Goal: Transaction & Acquisition: Purchase product/service

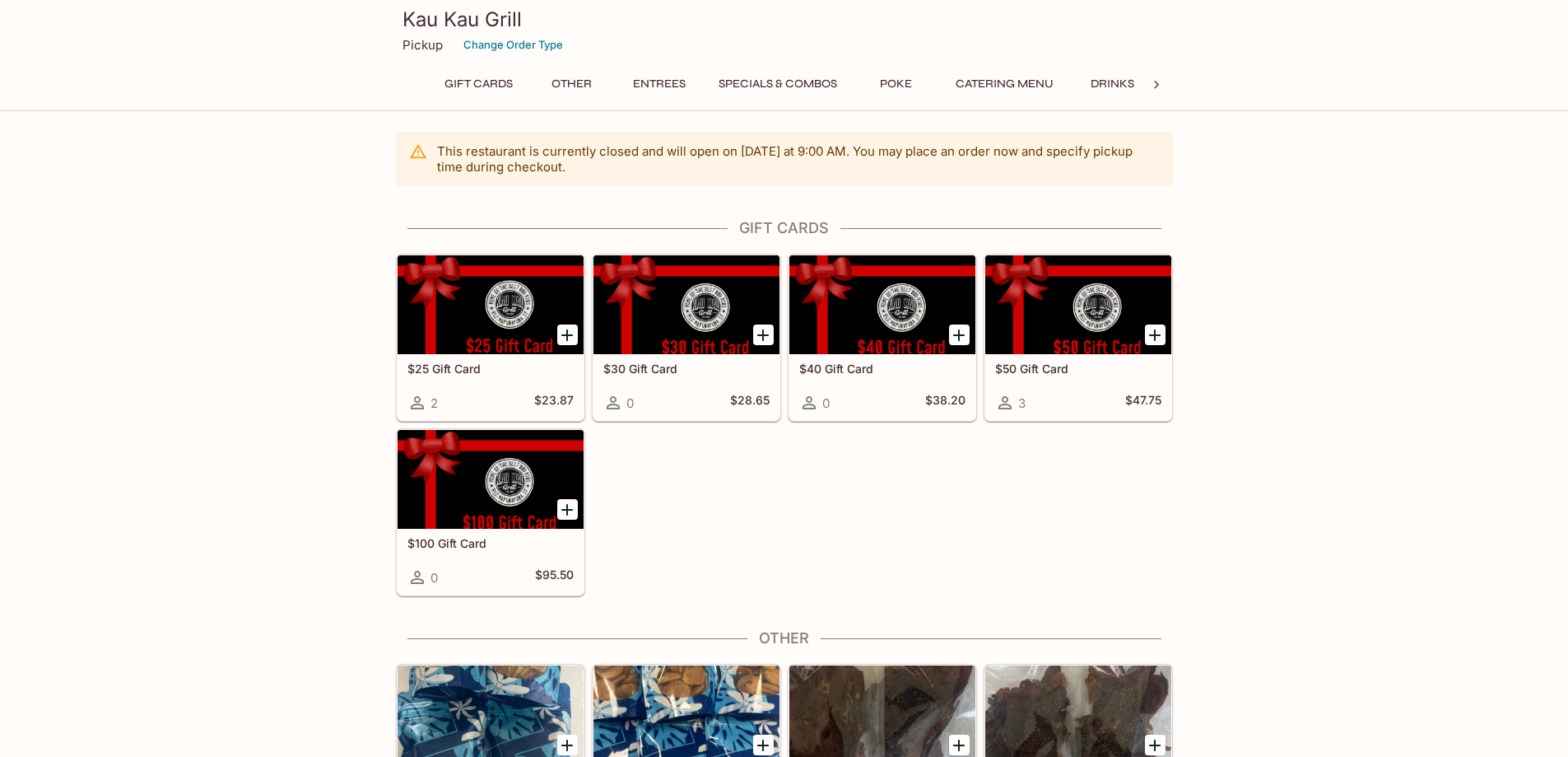
click at [644, 82] on button "Entrees" at bounding box center [660, 85] width 74 height 23
click at [763, 84] on button "Specials & Combos" at bounding box center [777, 85] width 137 height 23
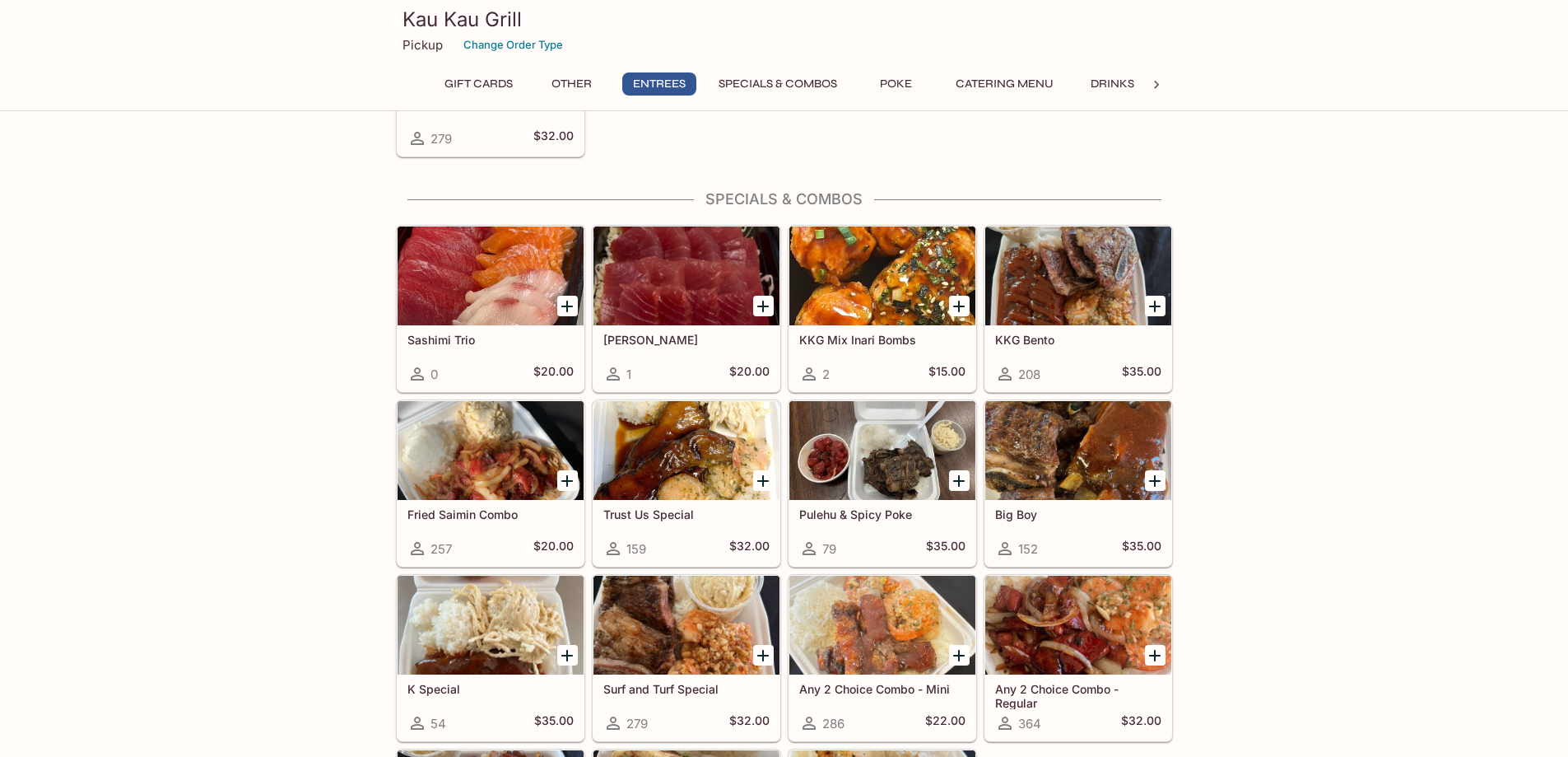
scroll to position [1772, 0]
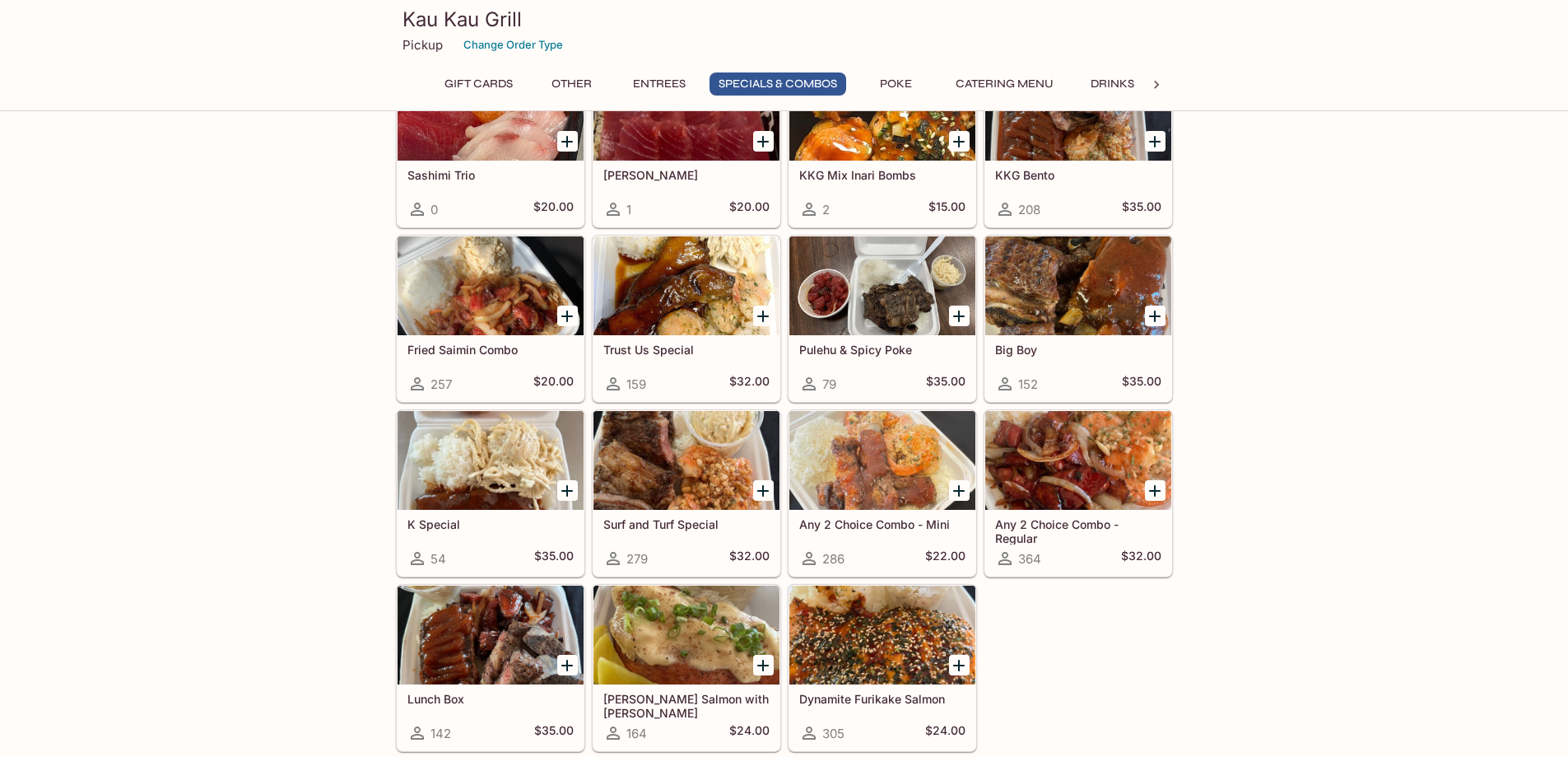
click at [863, 497] on div at bounding box center [882, 461] width 186 height 99
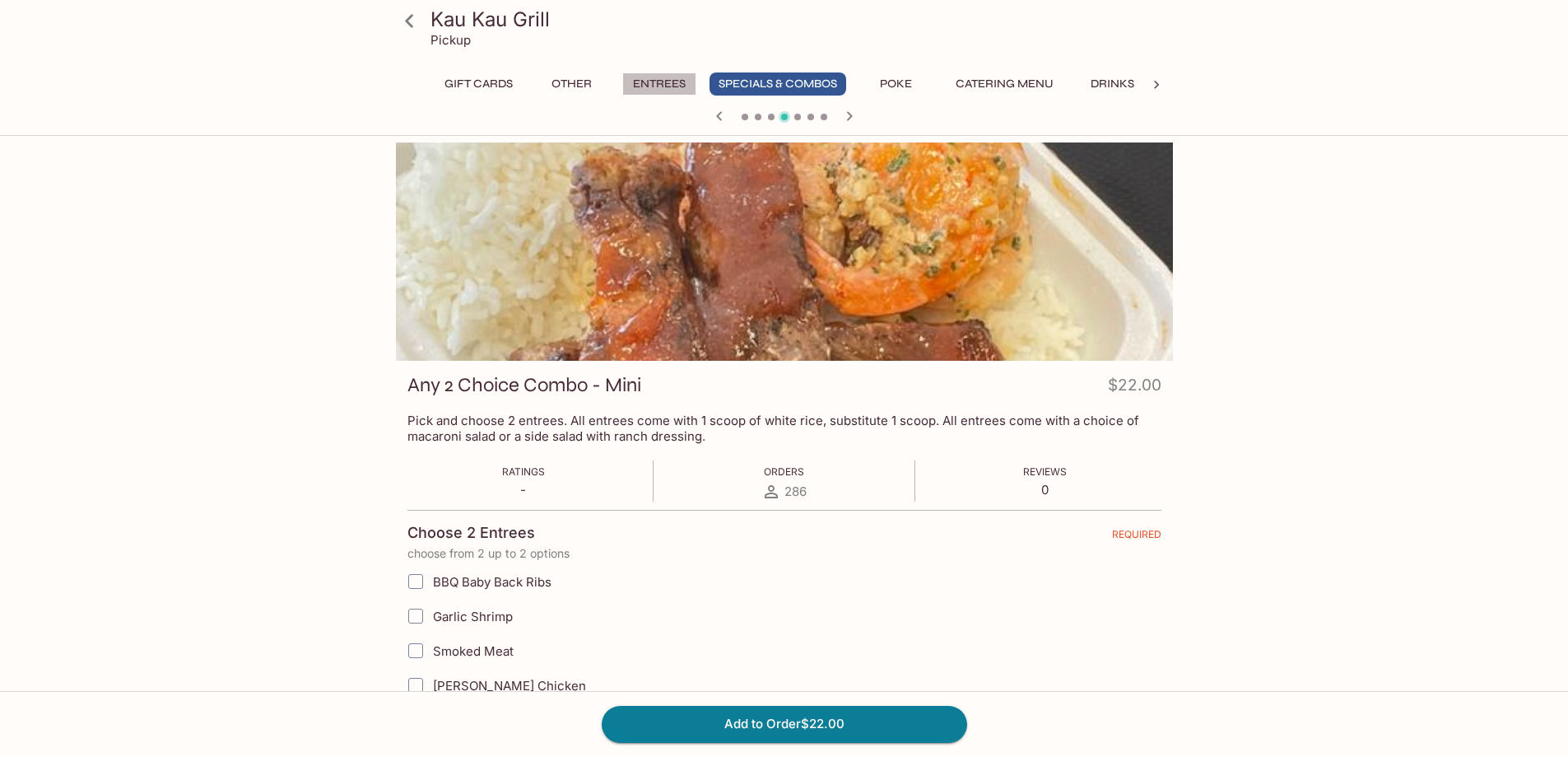
click at [657, 84] on button "Entrees" at bounding box center [660, 85] width 74 height 23
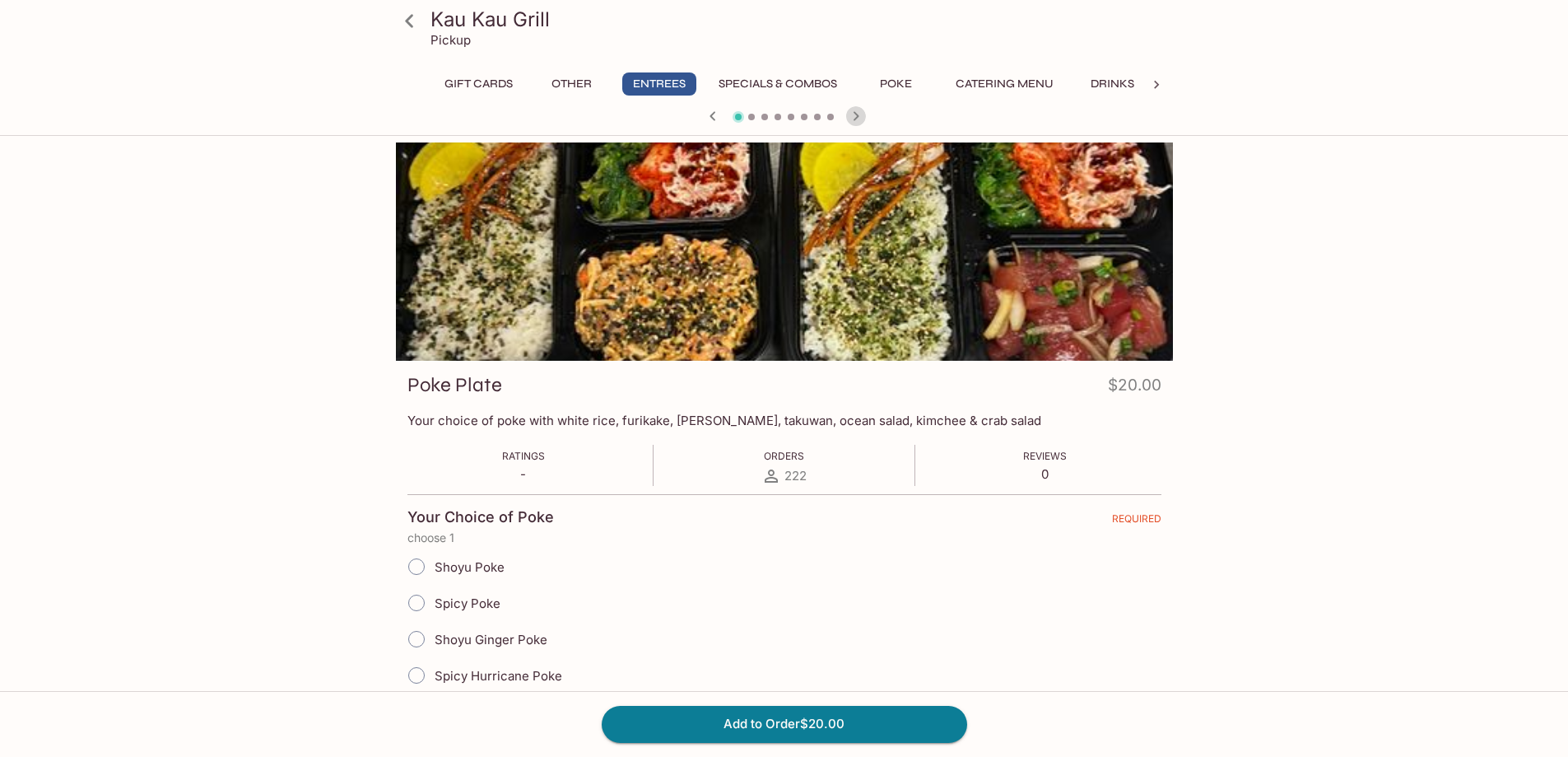
click at [861, 117] on icon "button" at bounding box center [856, 116] width 19 height 19
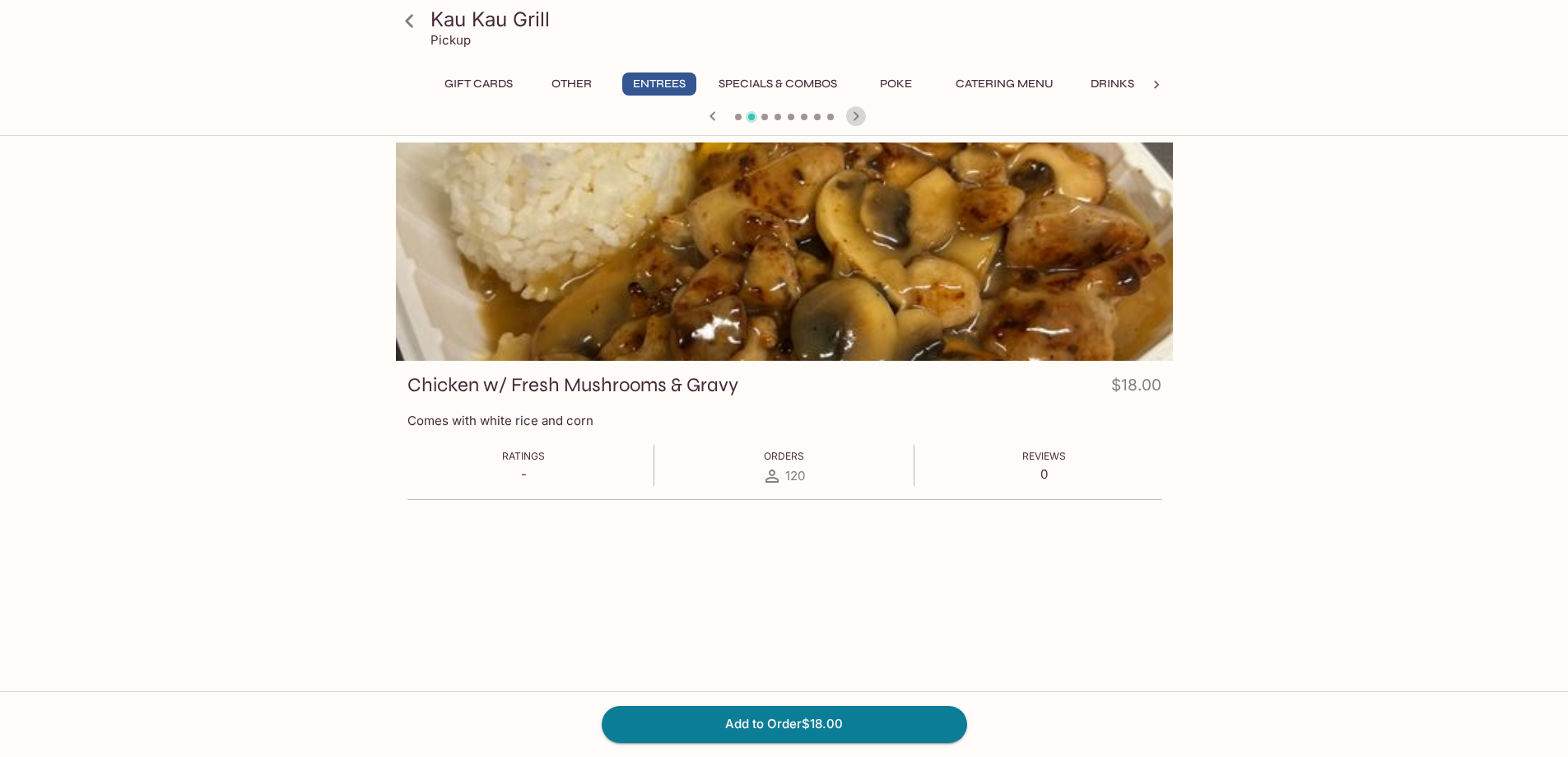
click at [861, 117] on icon "button" at bounding box center [856, 116] width 19 height 19
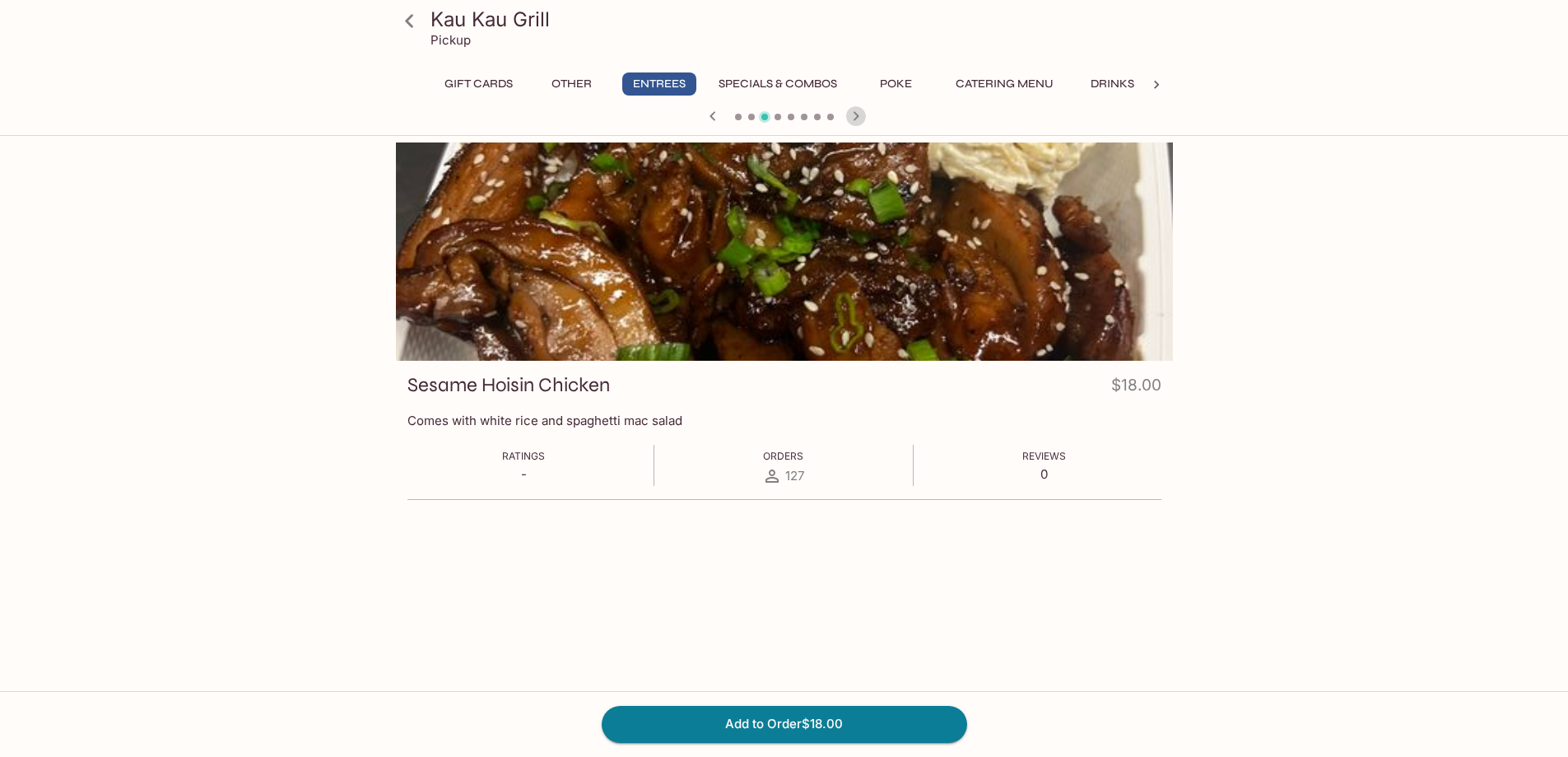
click at [861, 117] on icon "button" at bounding box center [856, 116] width 19 height 19
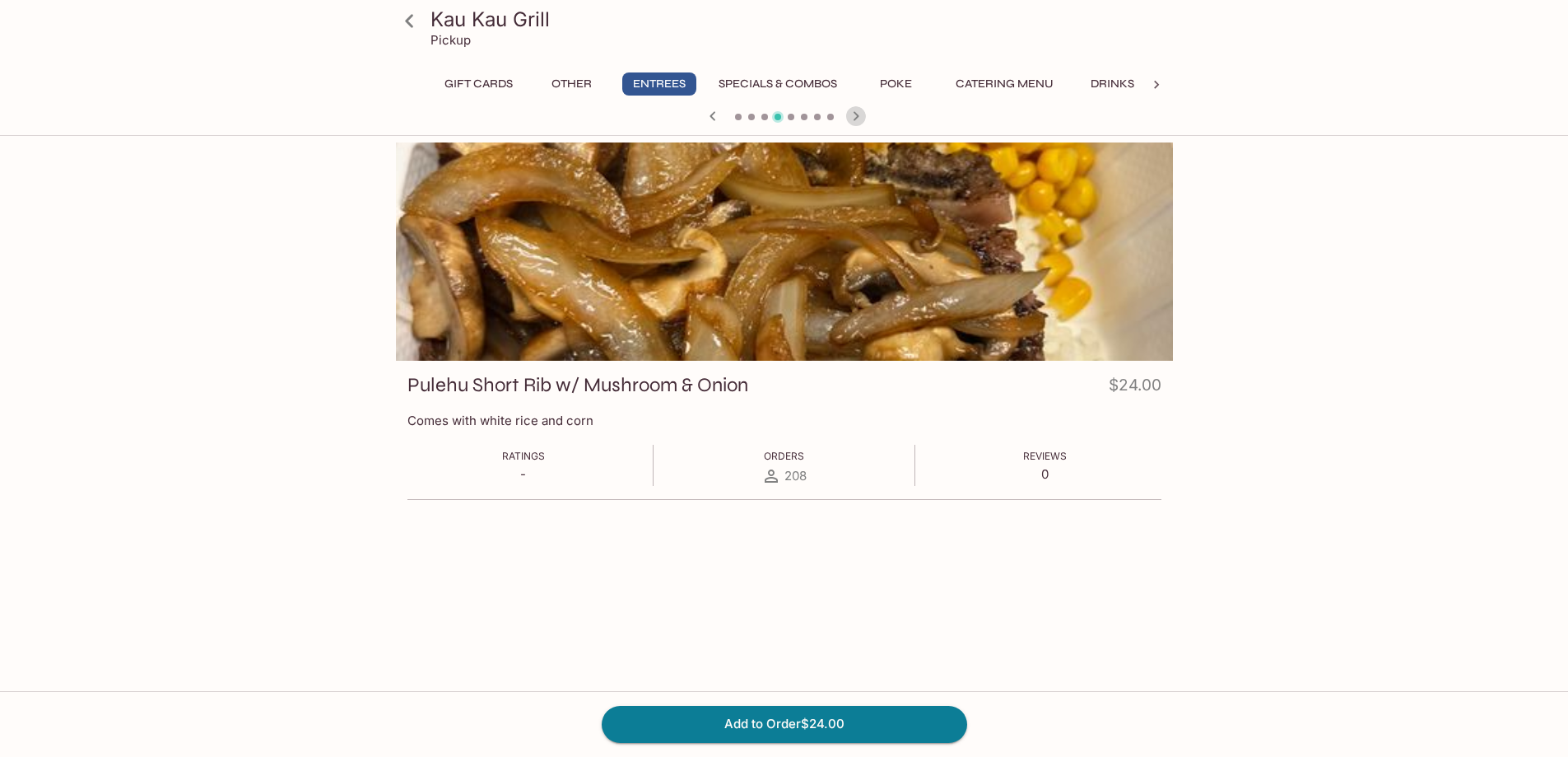
click at [861, 117] on icon "button" at bounding box center [856, 116] width 19 height 19
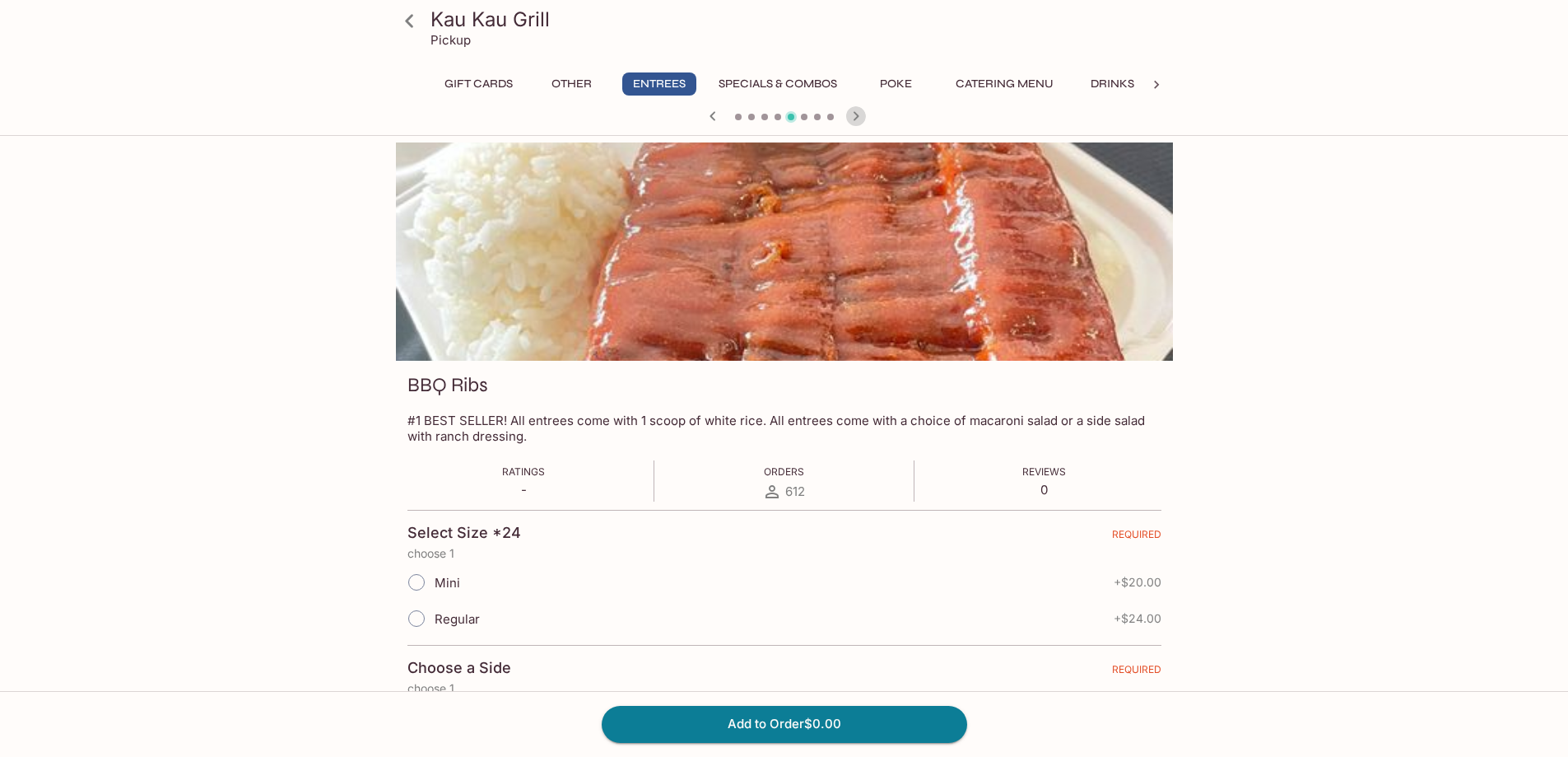
click at [861, 117] on icon "button" at bounding box center [856, 116] width 19 height 19
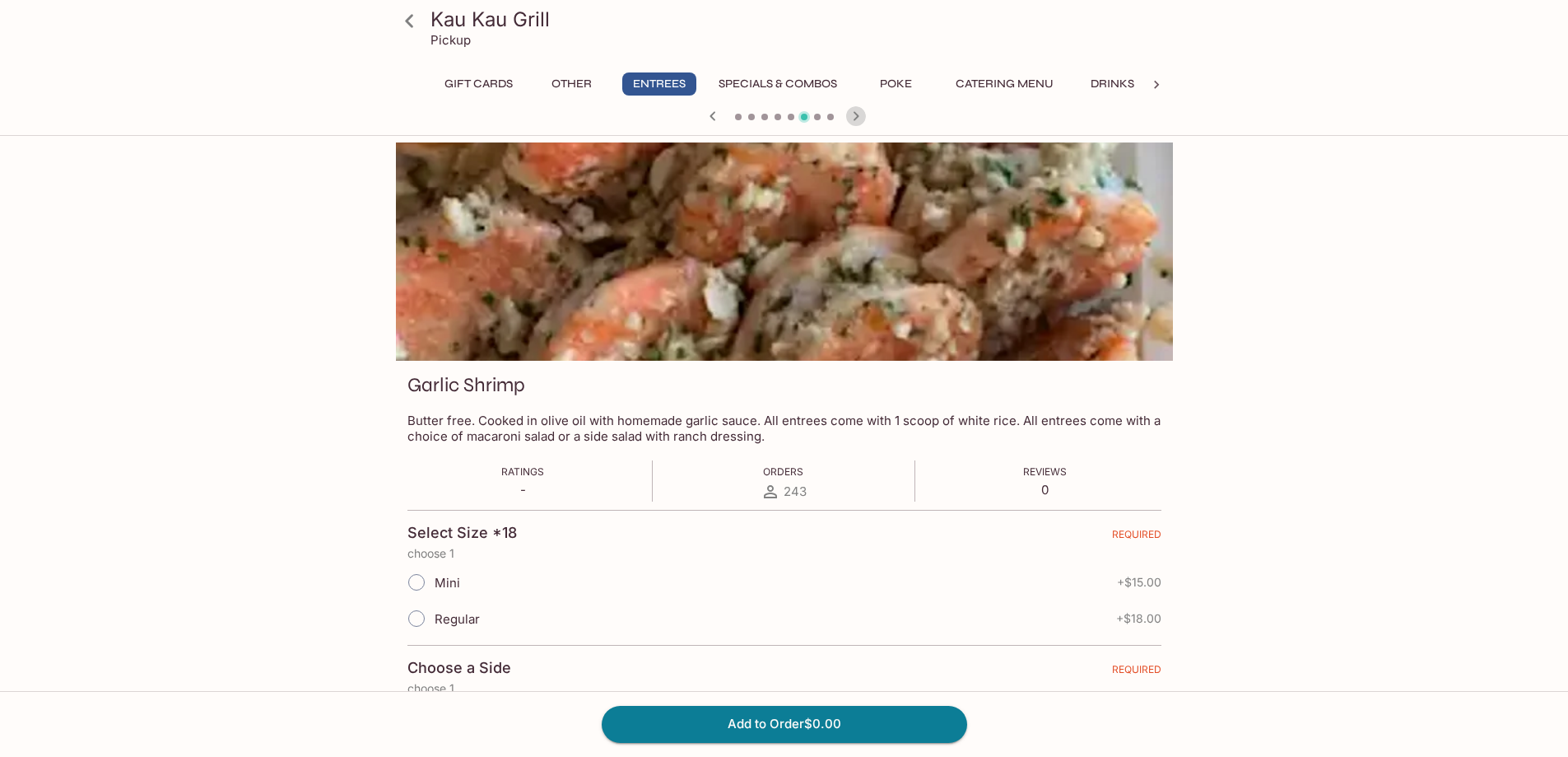
click at [861, 117] on icon "button" at bounding box center [856, 116] width 19 height 19
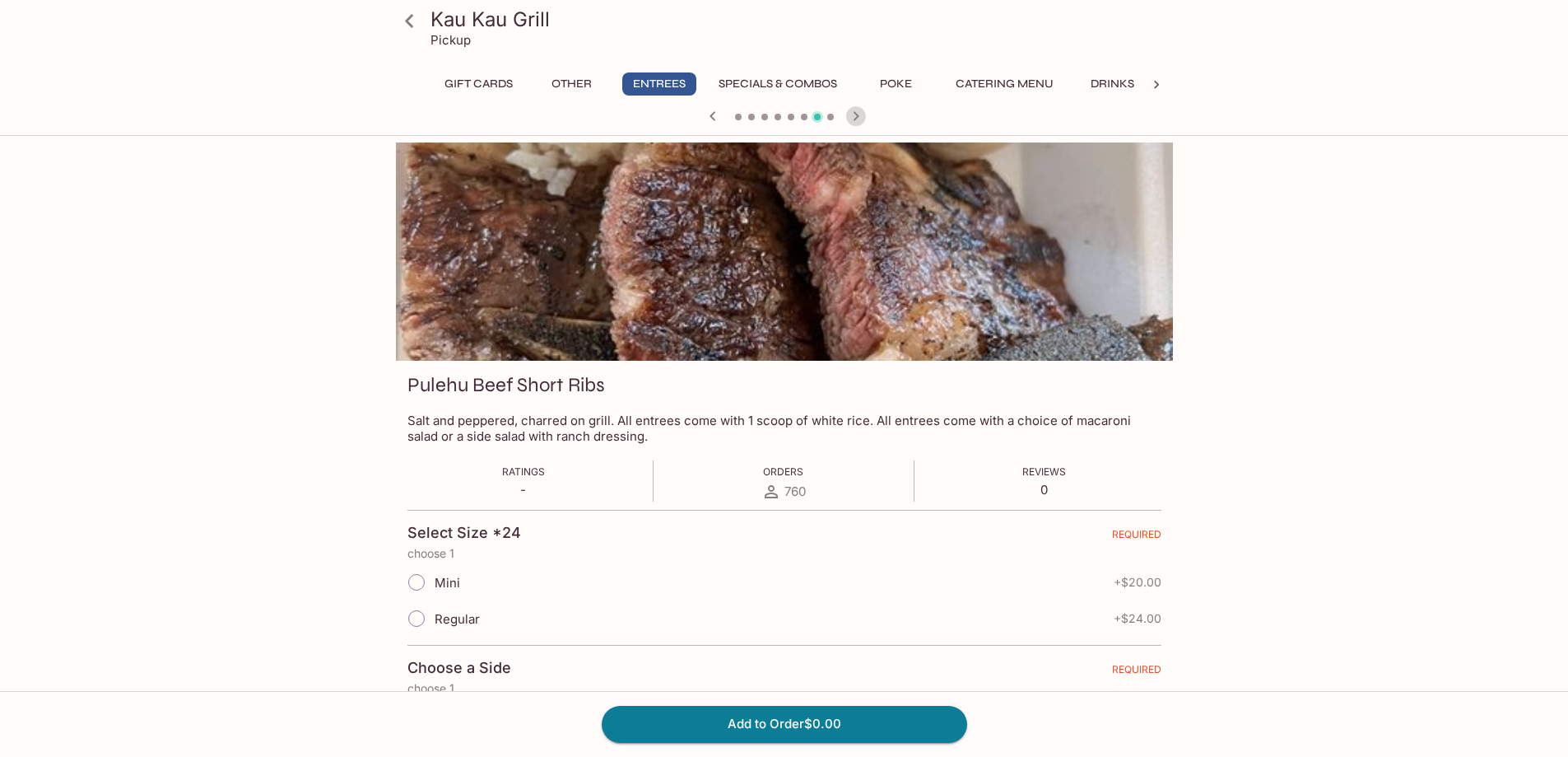
click at [858, 116] on icon "button" at bounding box center [856, 115] width 6 height 9
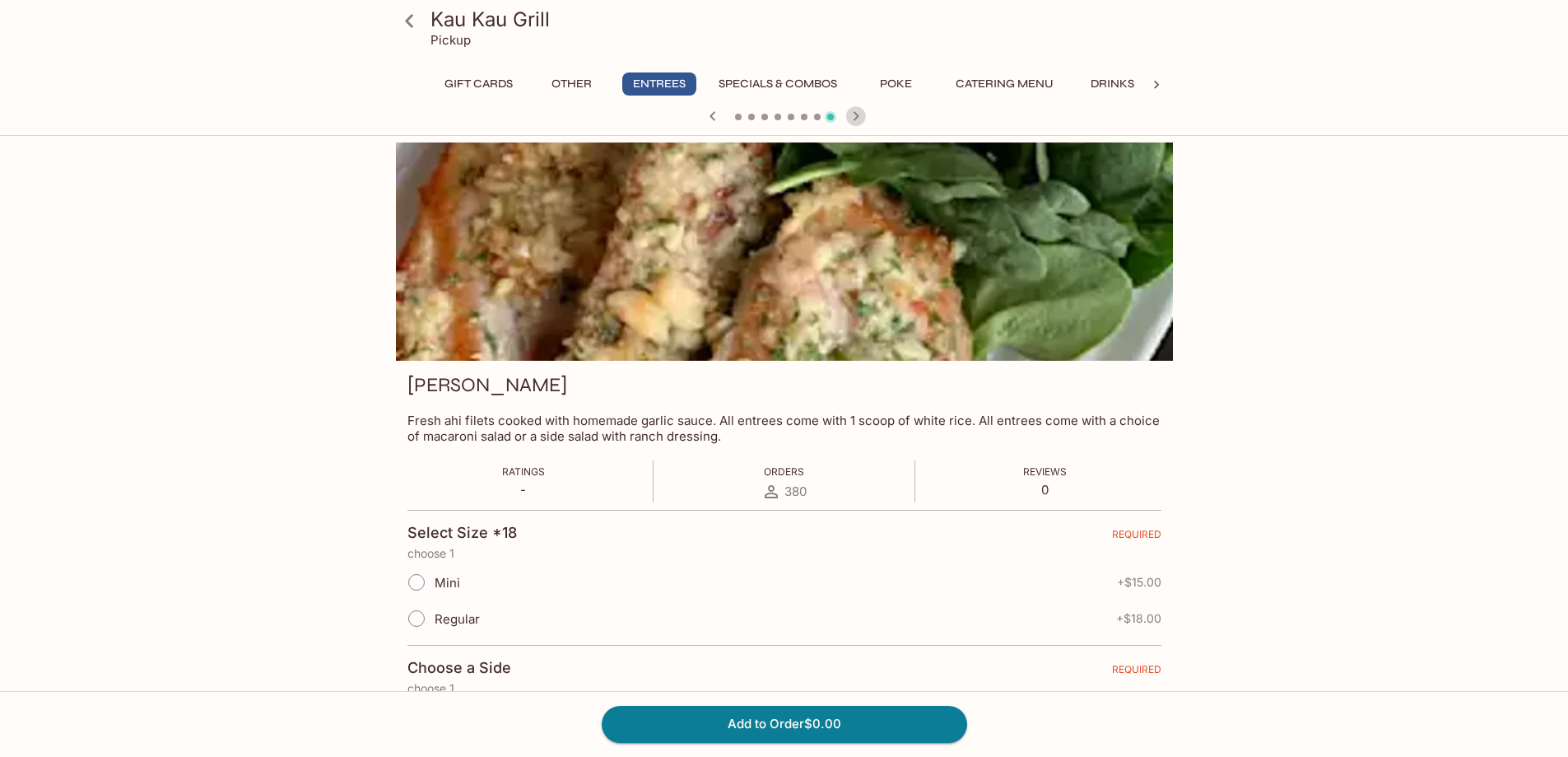
click at [858, 116] on icon "button" at bounding box center [856, 115] width 6 height 9
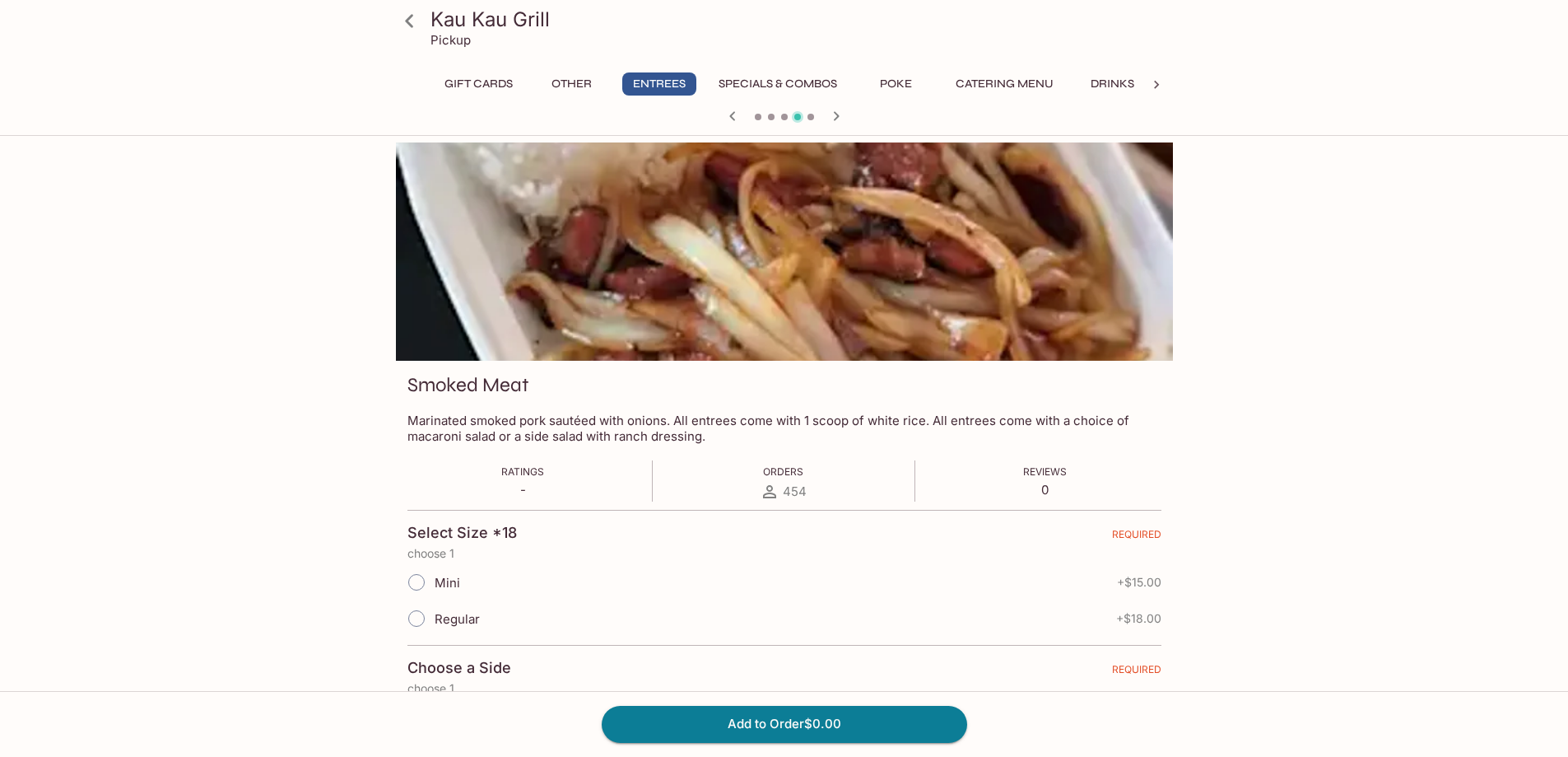
click at [858, 116] on div at bounding box center [784, 117] width 790 height 24
click at [838, 121] on icon "button" at bounding box center [836, 116] width 19 height 19
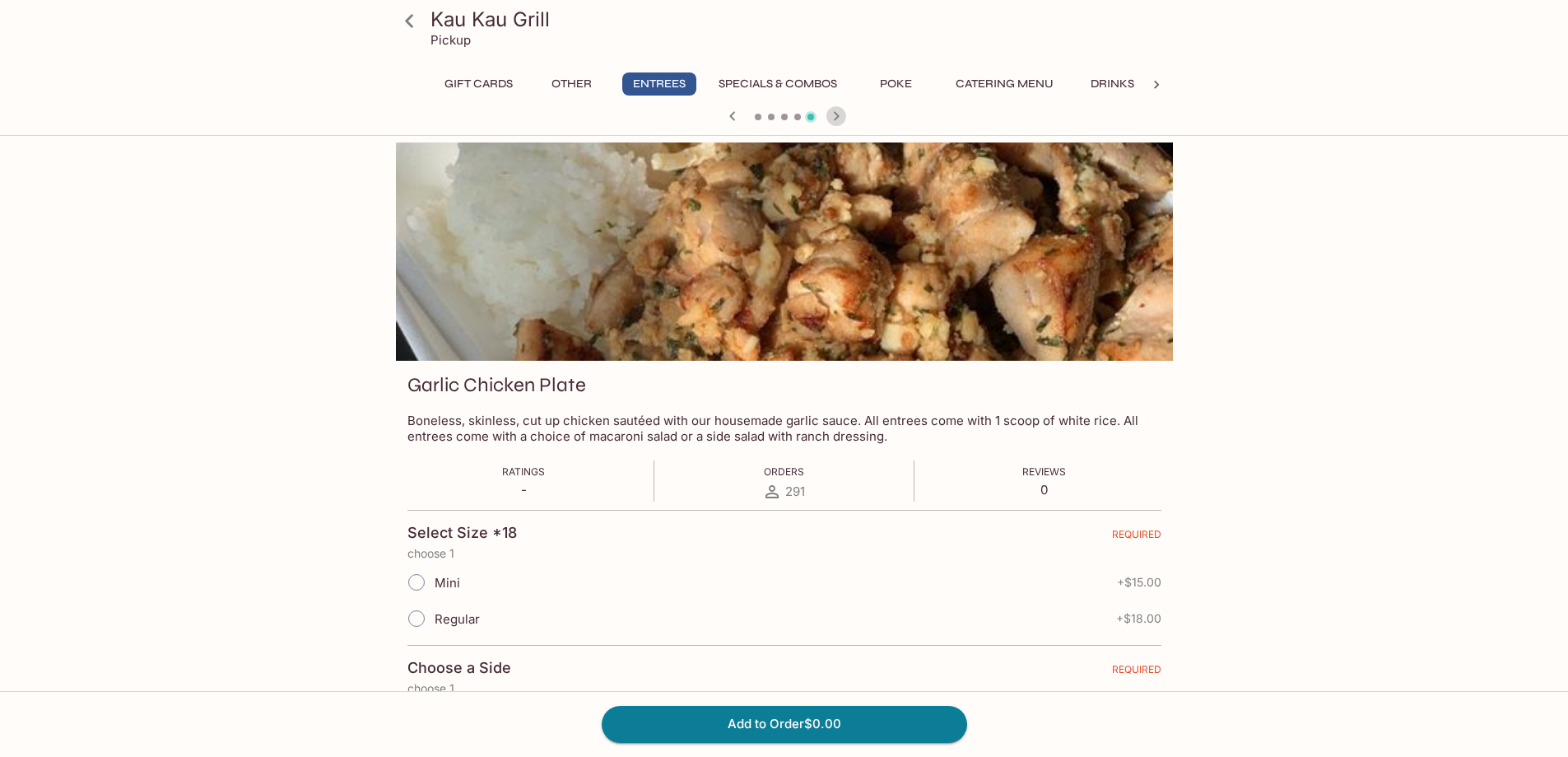
click at [838, 121] on icon "button" at bounding box center [836, 116] width 19 height 19
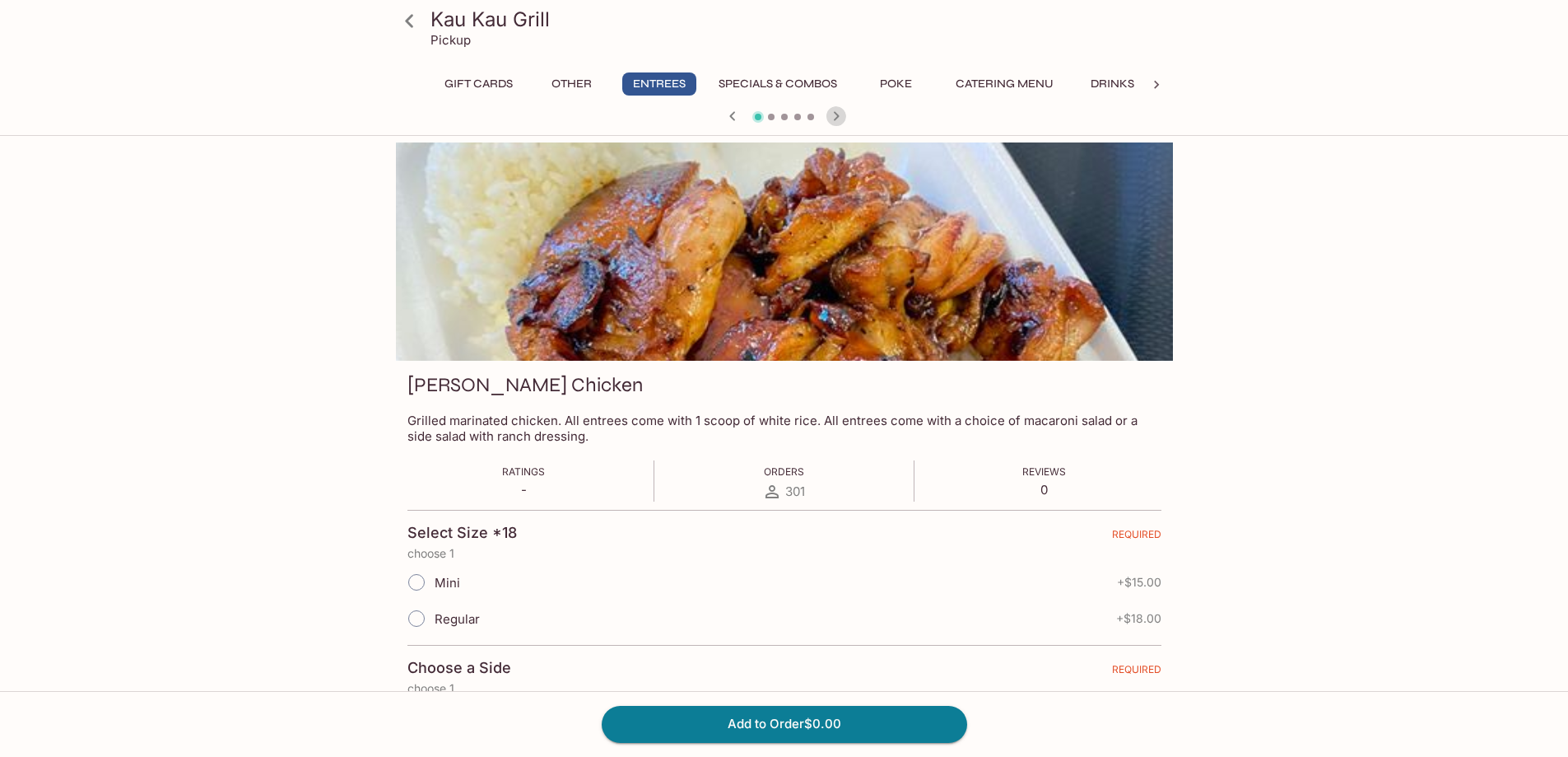
click at [838, 121] on icon "button" at bounding box center [836, 116] width 19 height 19
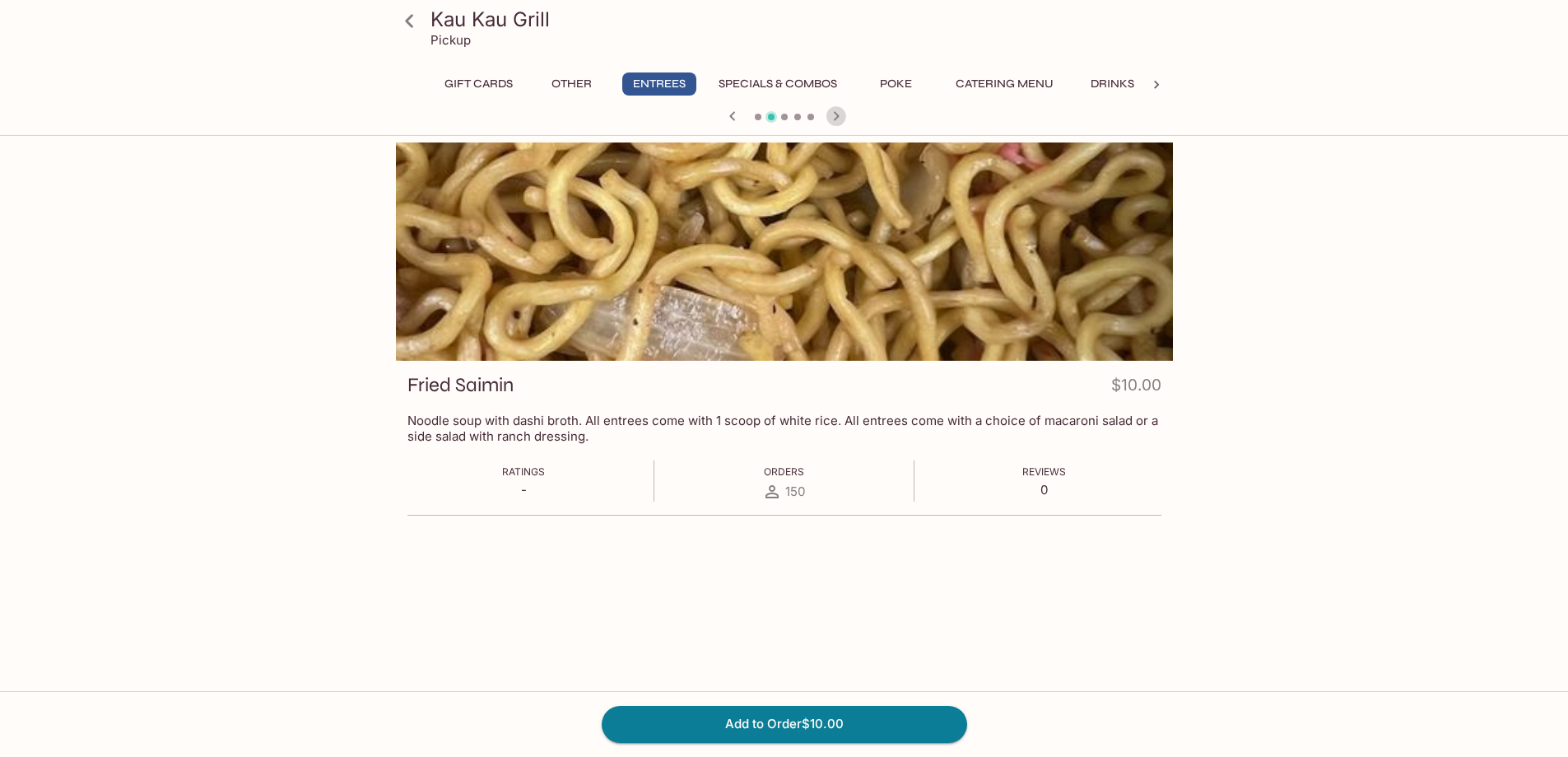
click at [838, 121] on icon "button" at bounding box center [836, 116] width 19 height 19
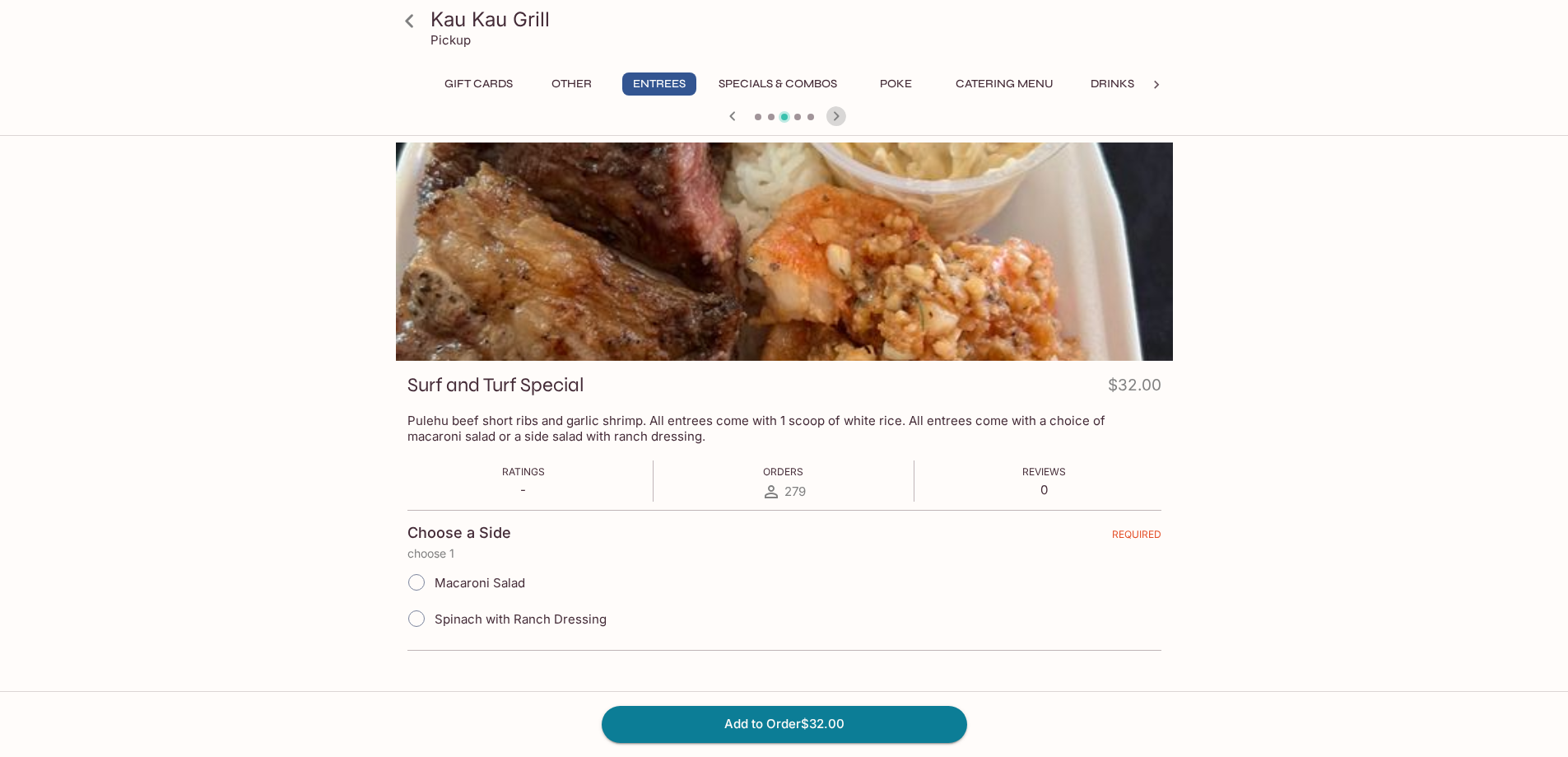
click at [838, 121] on icon "button" at bounding box center [836, 116] width 19 height 19
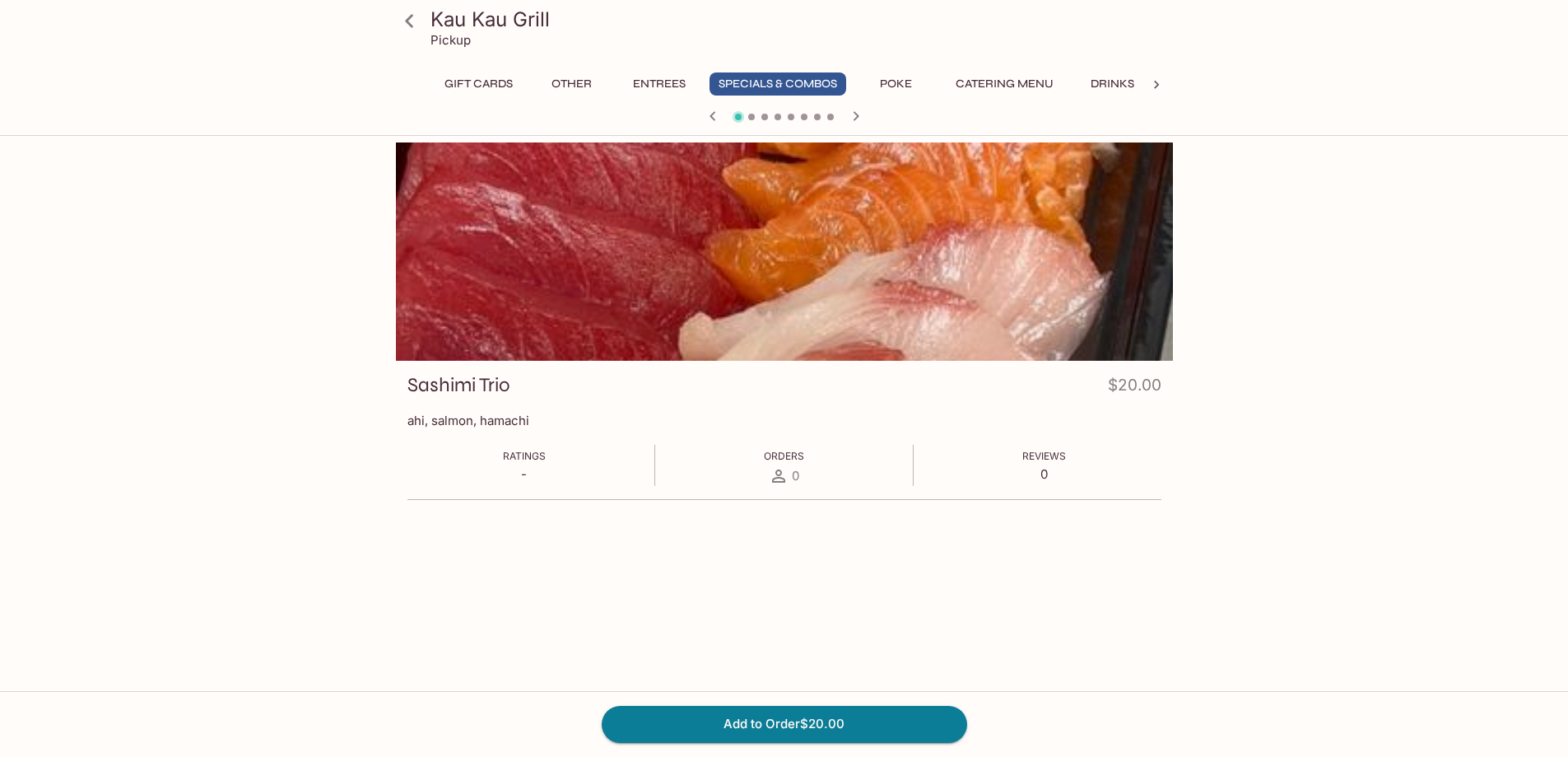
click at [838, 121] on div at bounding box center [784, 117] width 790 height 24
click at [852, 117] on icon "button" at bounding box center [856, 116] width 19 height 19
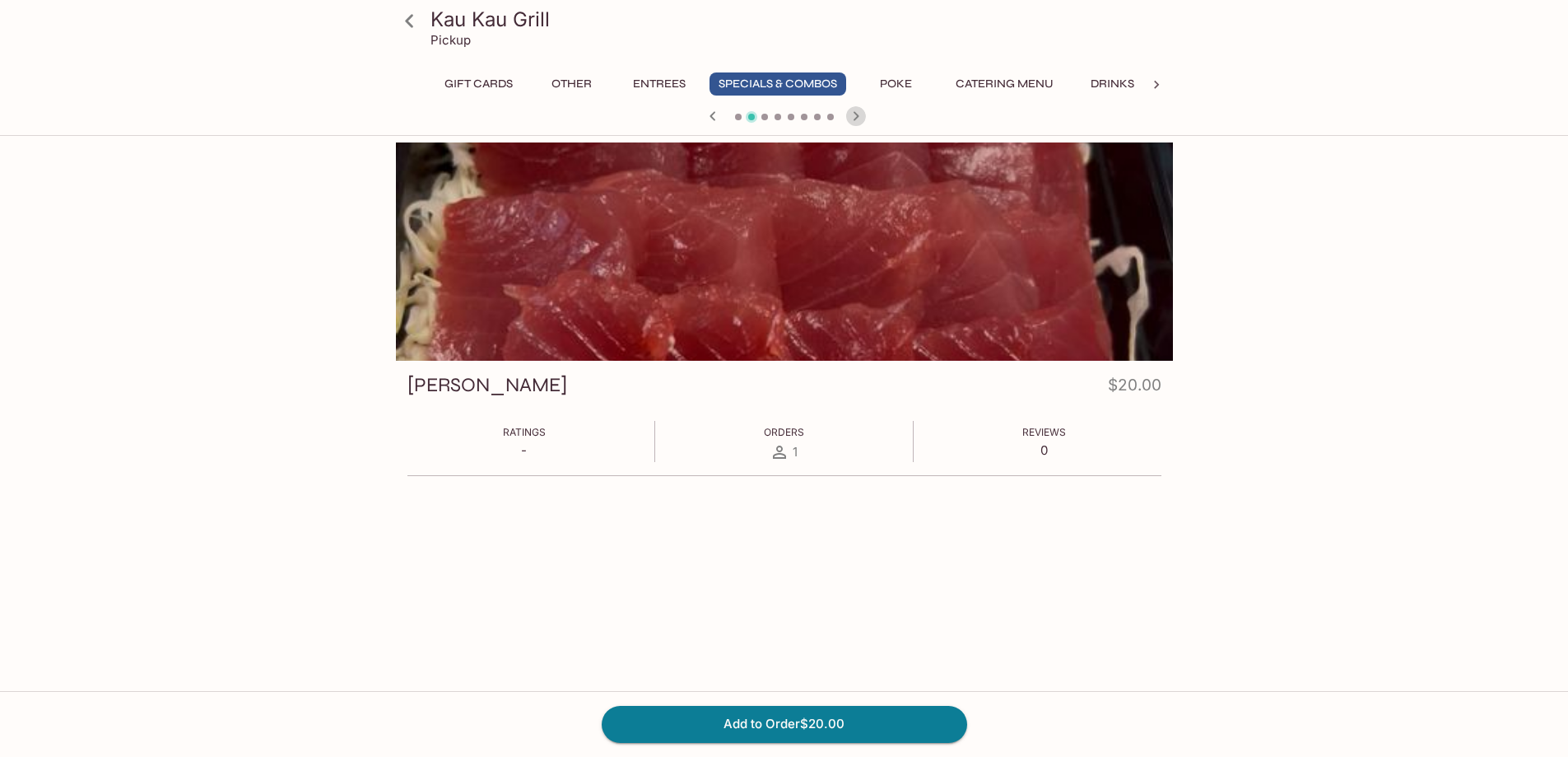
click at [852, 117] on icon "button" at bounding box center [856, 116] width 19 height 19
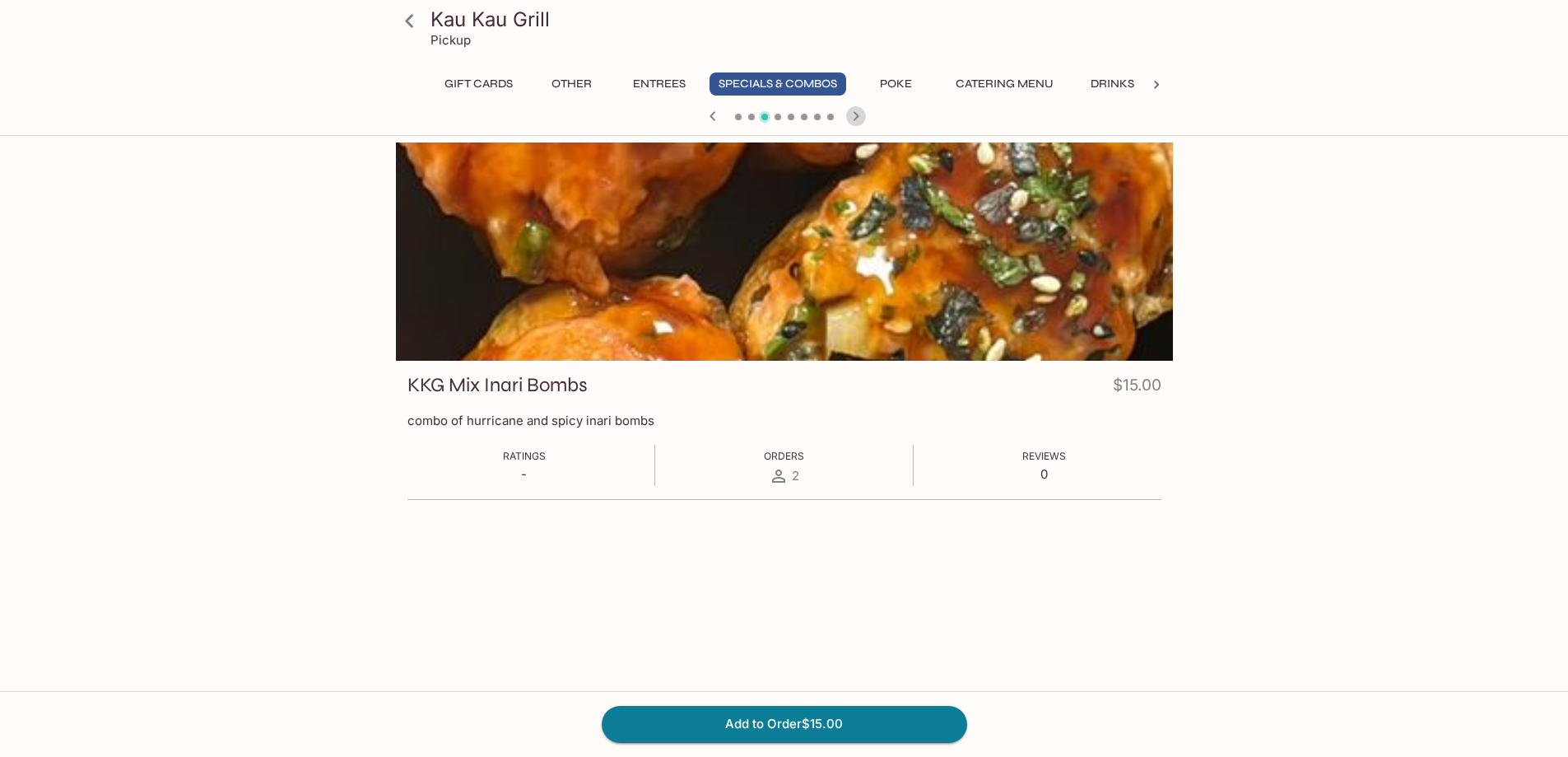
click at [852, 117] on icon "button" at bounding box center [856, 116] width 19 height 19
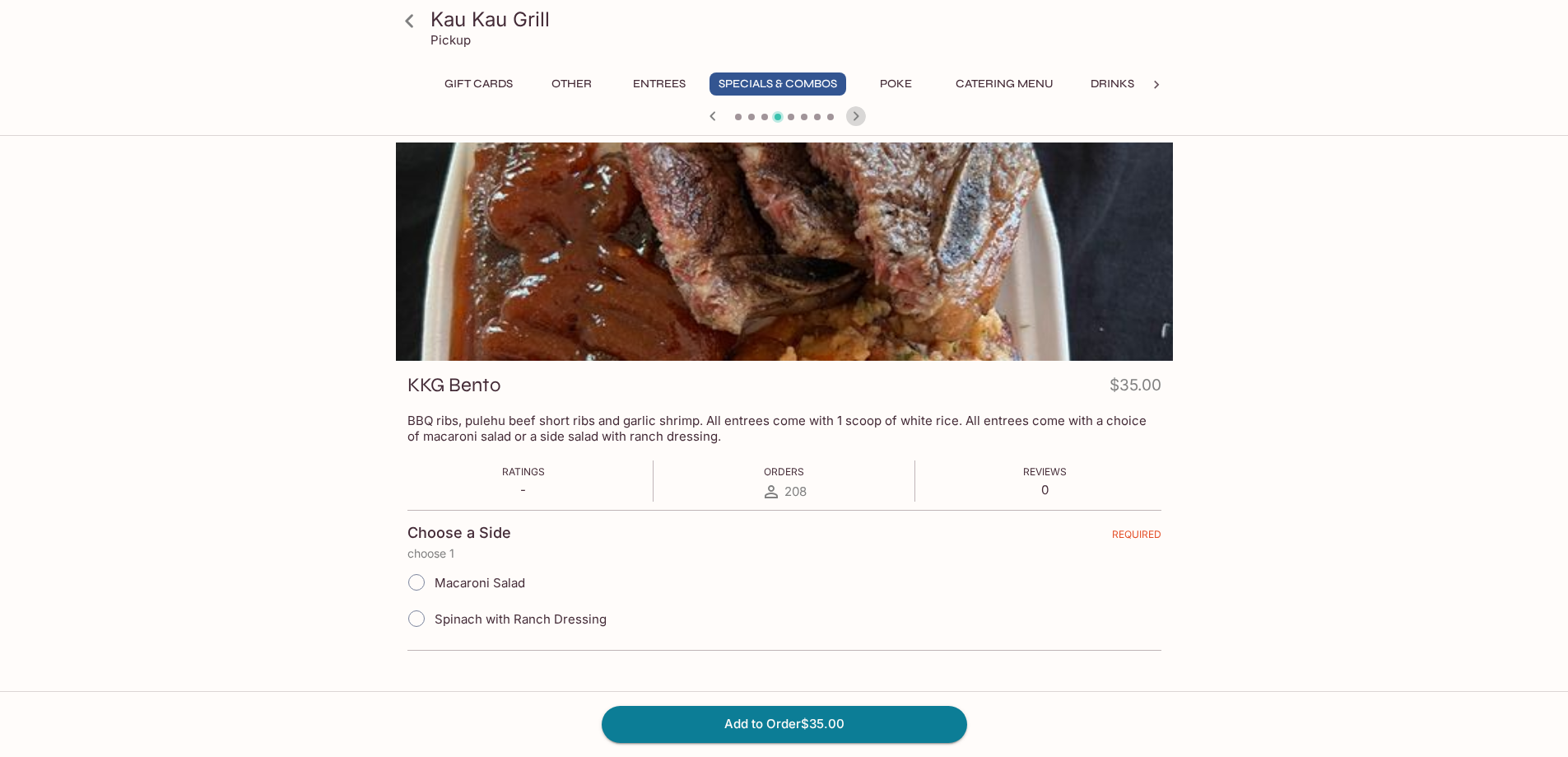
click at [852, 117] on icon "button" at bounding box center [856, 116] width 19 height 19
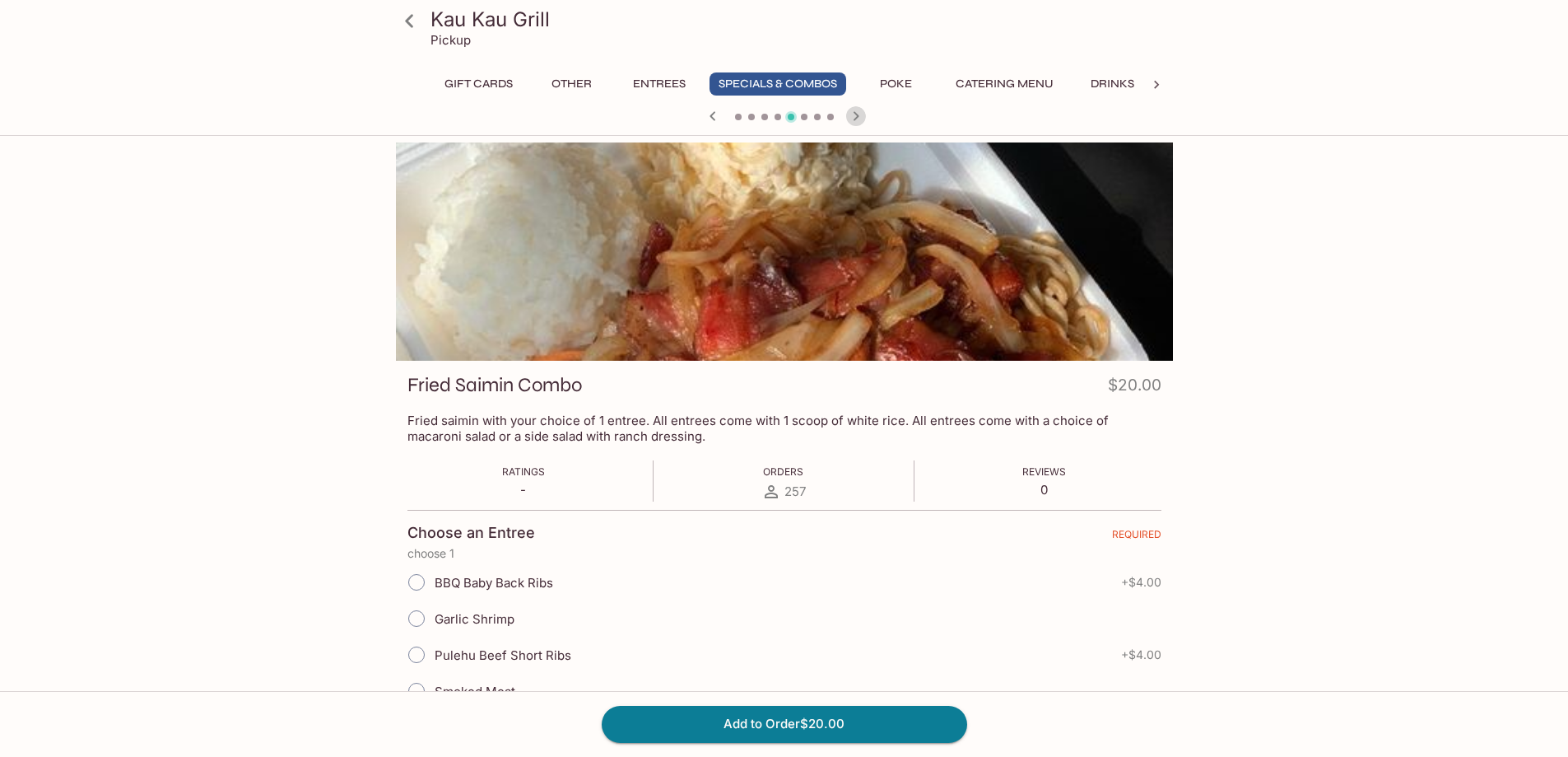
drag, startPoint x: 852, startPoint y: 117, endPoint x: 1304, endPoint y: 272, distance: 477.8
click at [1304, 272] on div "Kau Kau Grill Pickup Gift Cards Other Entrees Specials & Combos Poke Catering M…" at bounding box center [784, 600] width 1054 height 914
click at [712, 118] on icon "button" at bounding box center [712, 115] width 6 height 9
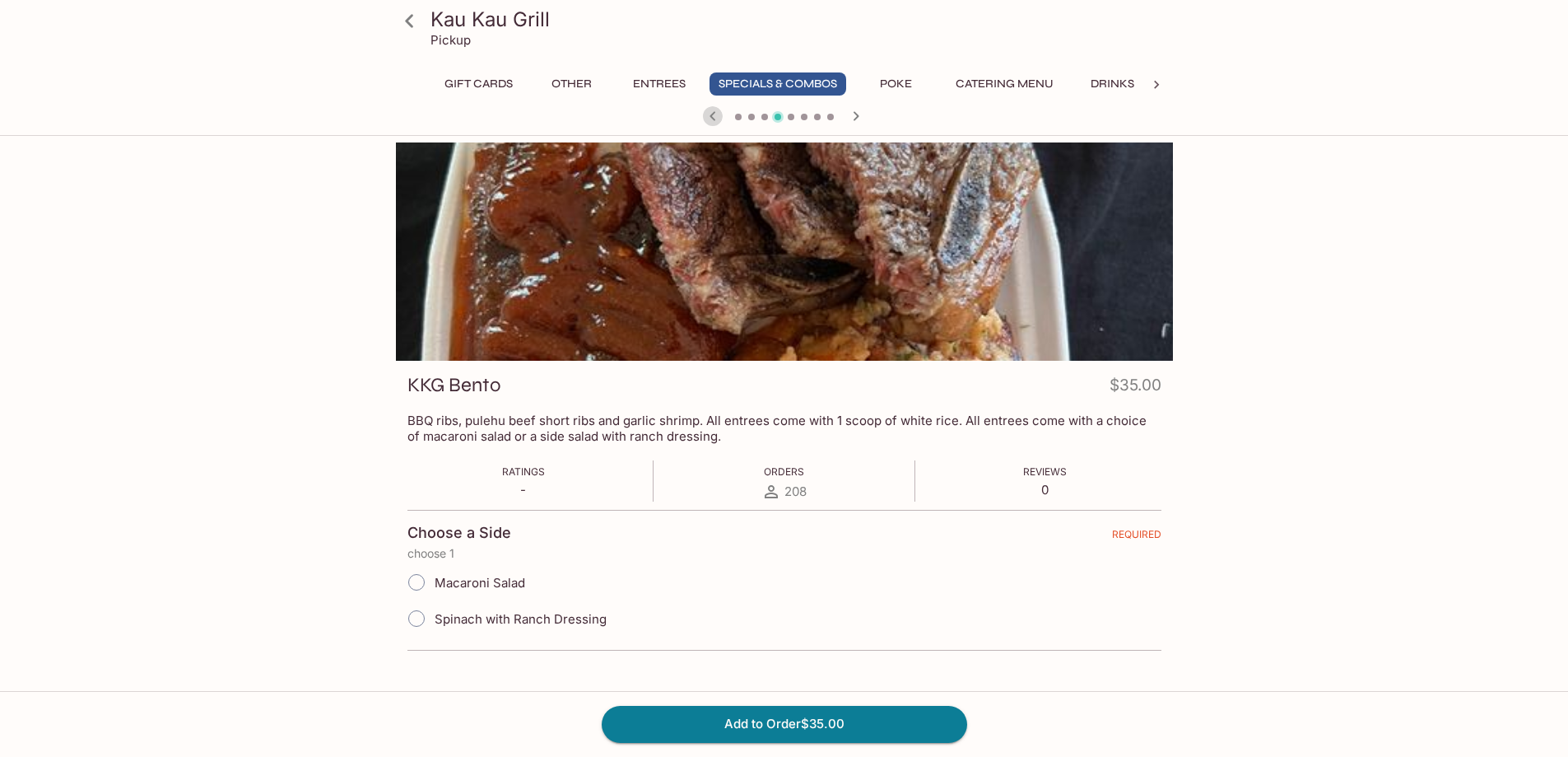
click at [712, 118] on icon "button" at bounding box center [712, 115] width 6 height 9
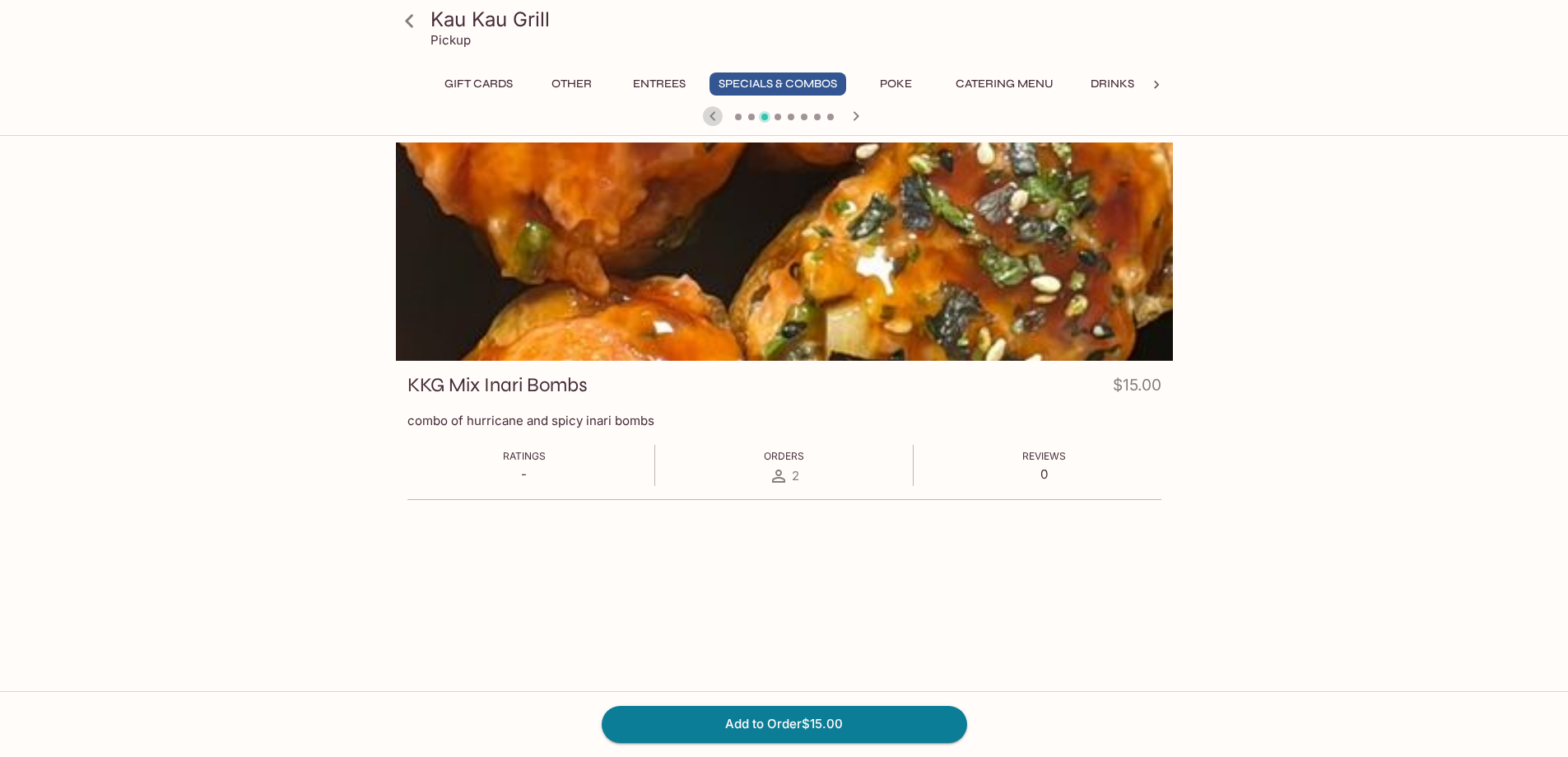
click at [712, 118] on icon "button" at bounding box center [712, 115] width 6 height 9
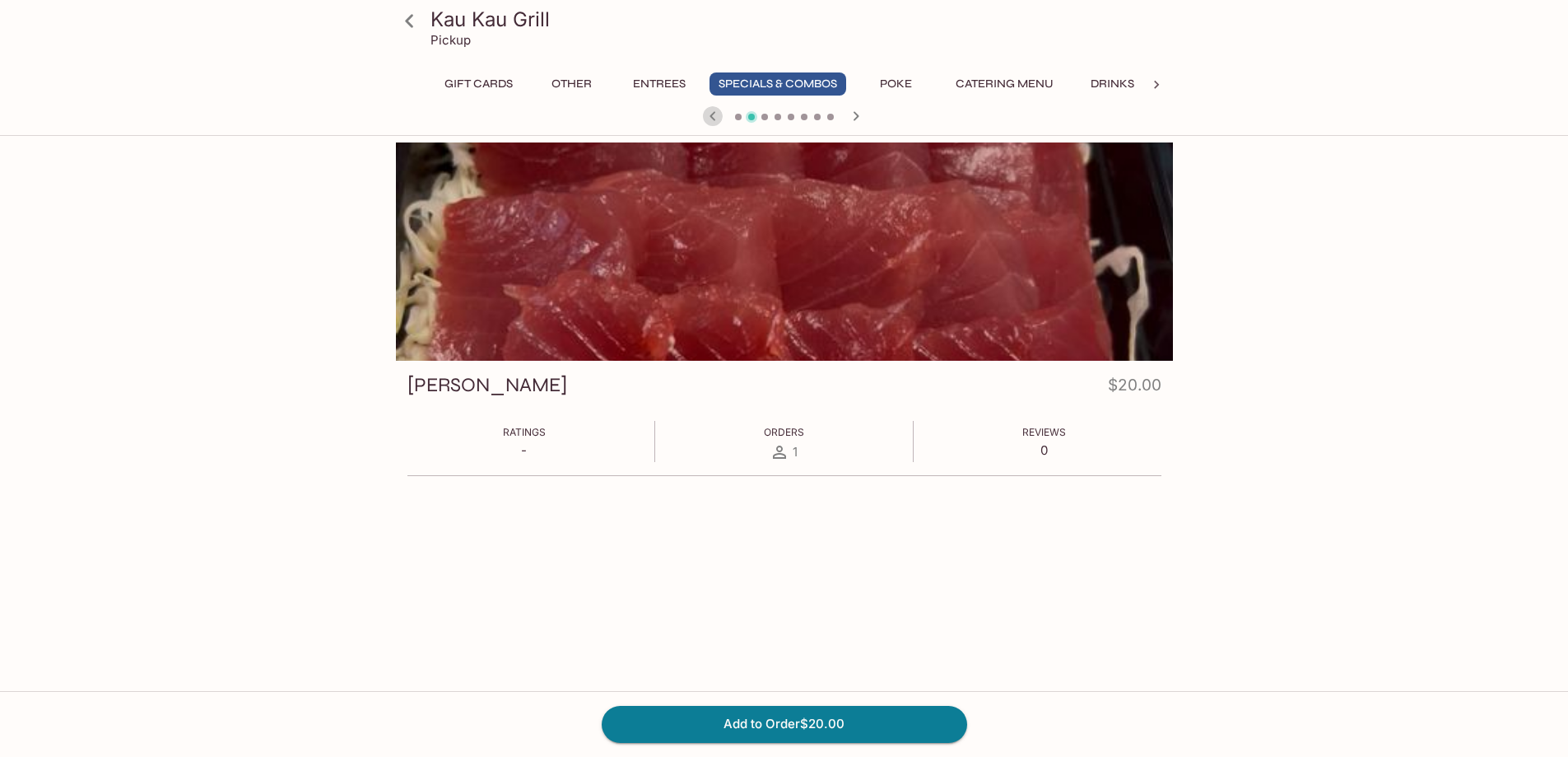
click at [712, 118] on icon "button" at bounding box center [712, 115] width 6 height 9
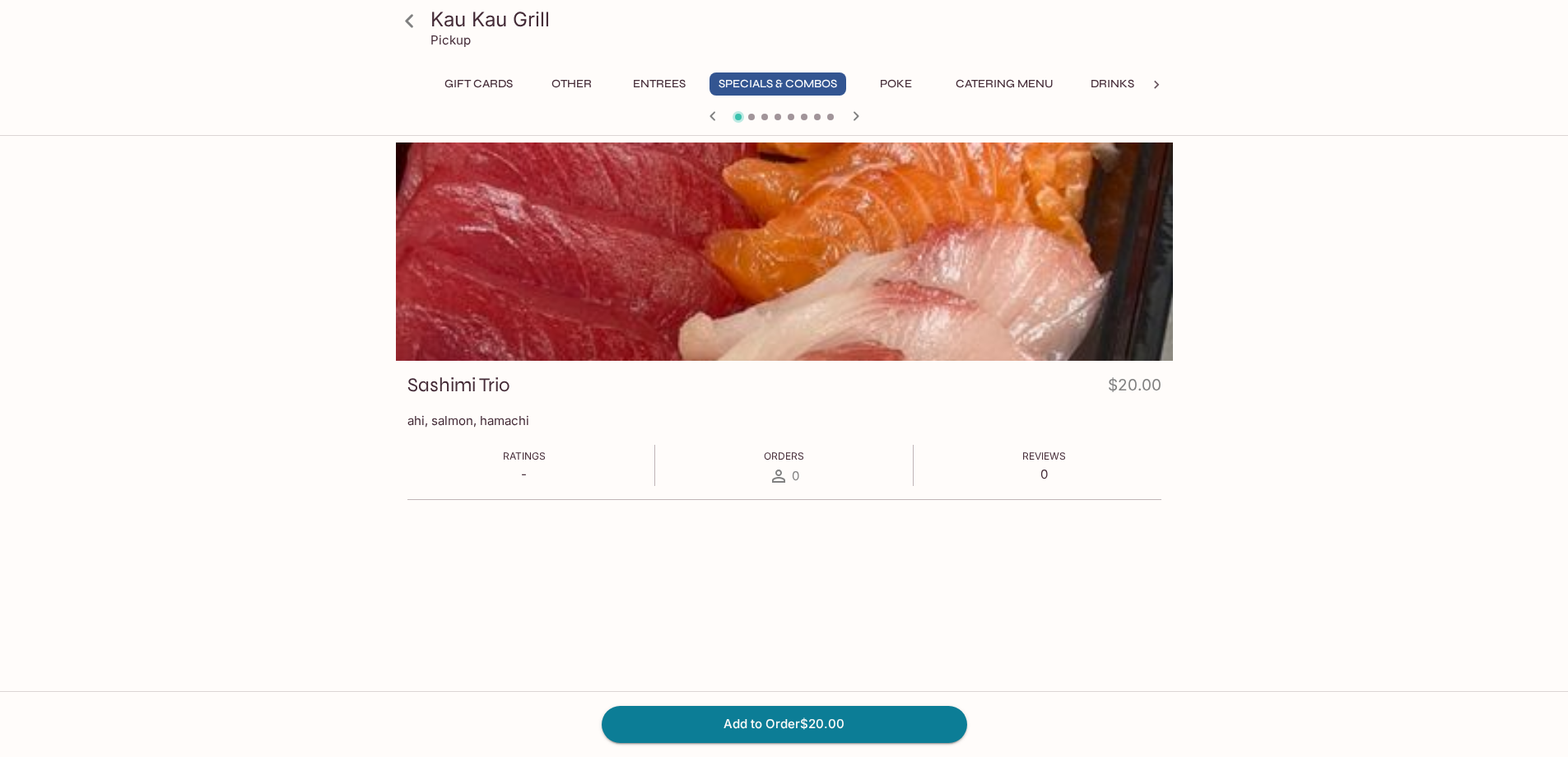
click at [712, 118] on icon "button" at bounding box center [712, 115] width 6 height 9
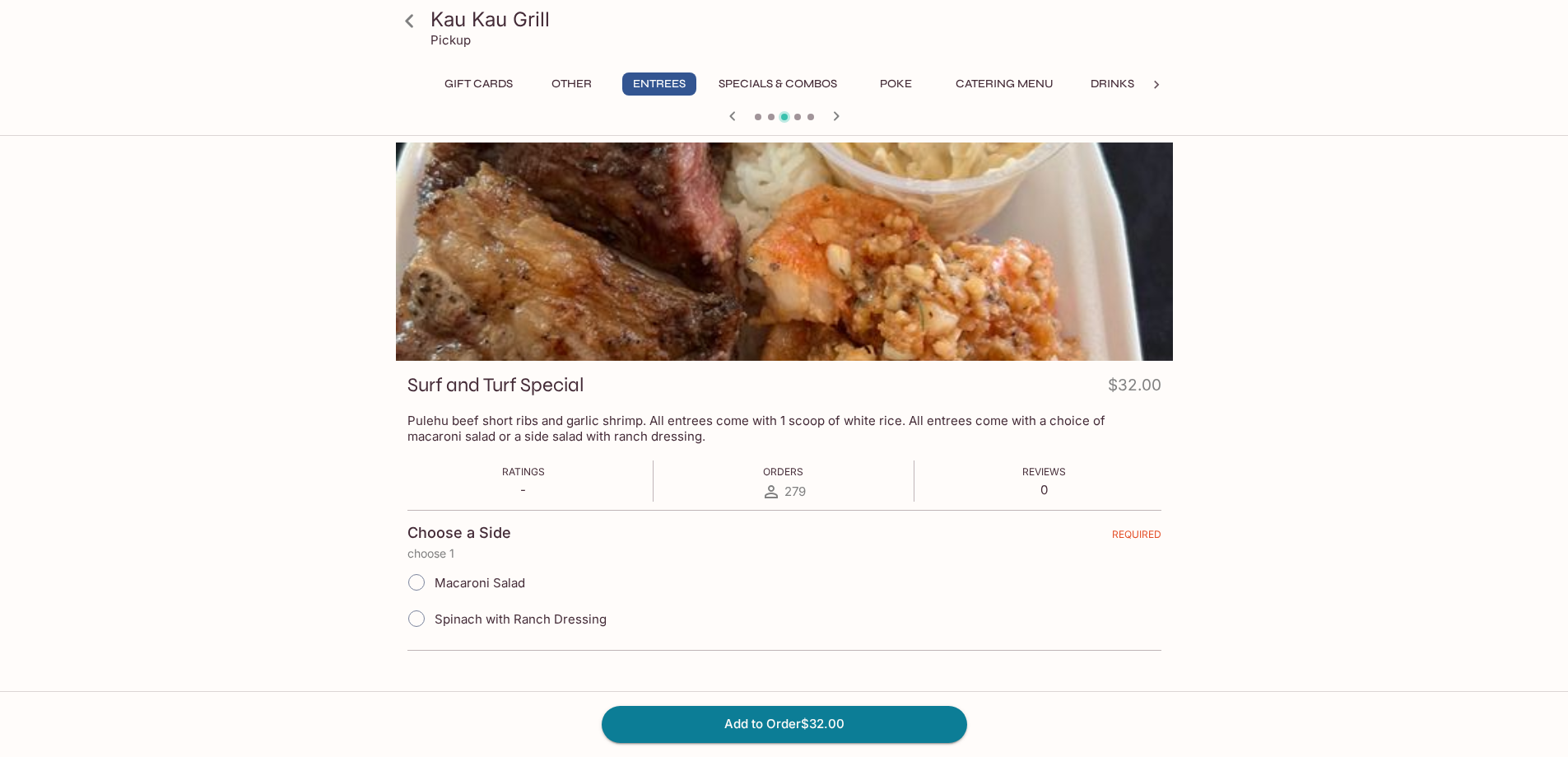
click at [712, 118] on div at bounding box center [784, 117] width 790 height 24
